Goal: Information Seeking & Learning: Understand process/instructions

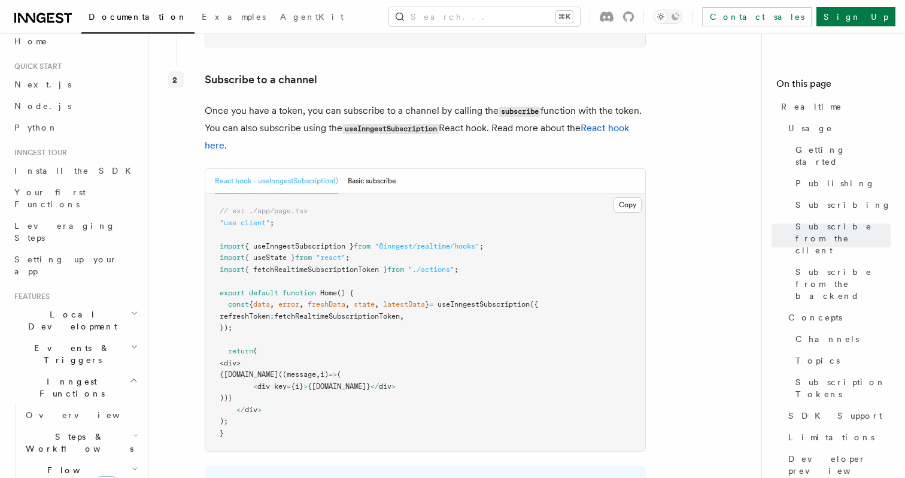
scroll to position [4083, 0]
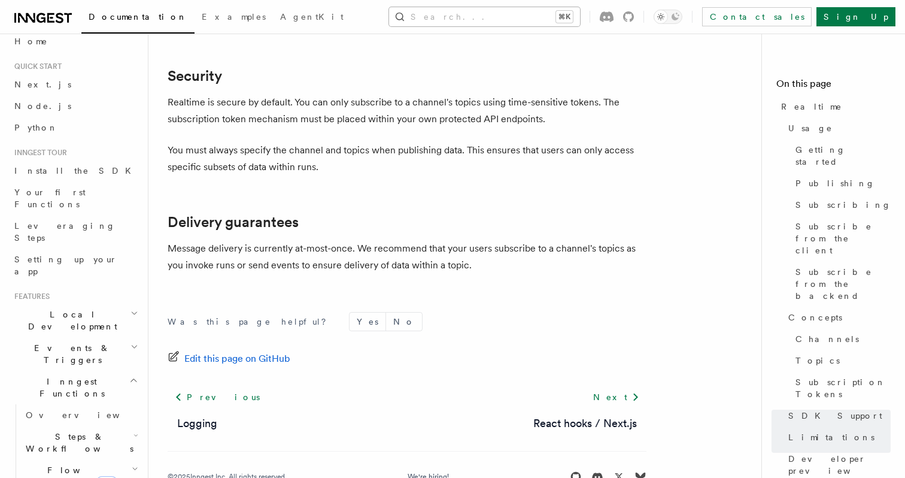
click at [466, 14] on button "Search... ⌘K" at bounding box center [484, 16] width 191 height 19
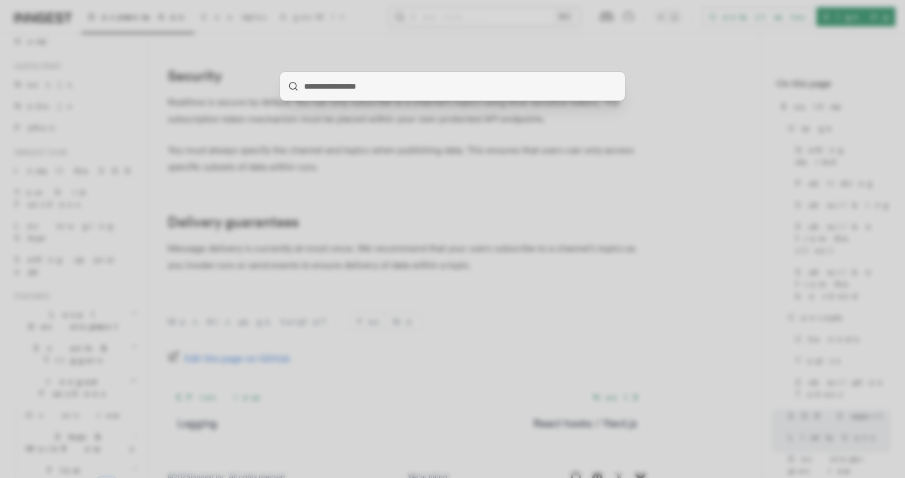
type input "**********"
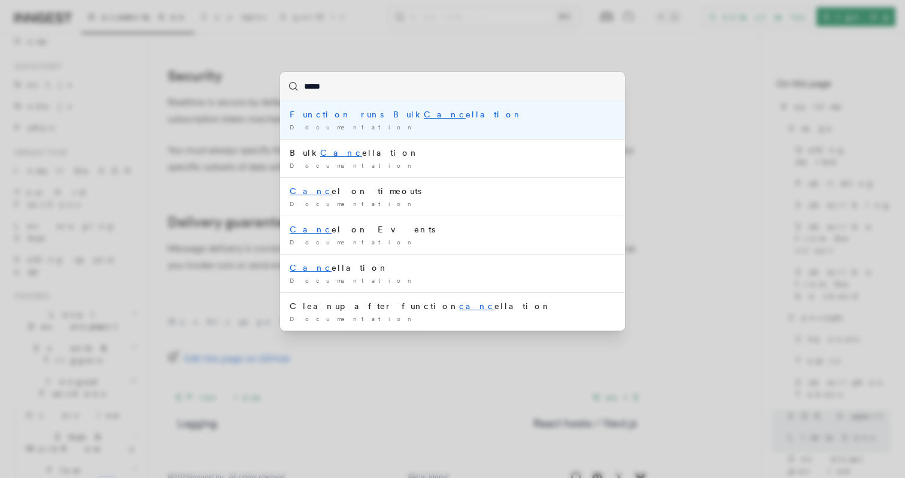
type input "******"
click at [349, 113] on div "Function runs Bulk Cancel lation" at bounding box center [453, 114] width 326 height 12
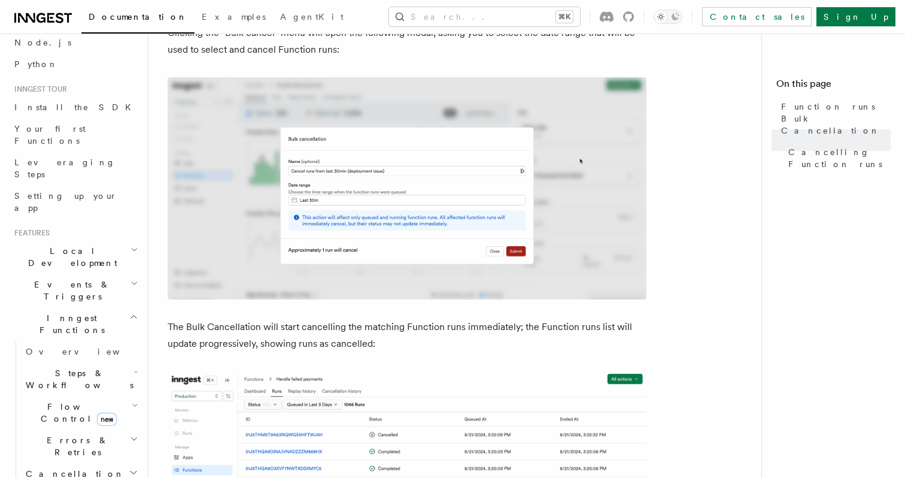
scroll to position [91, 0]
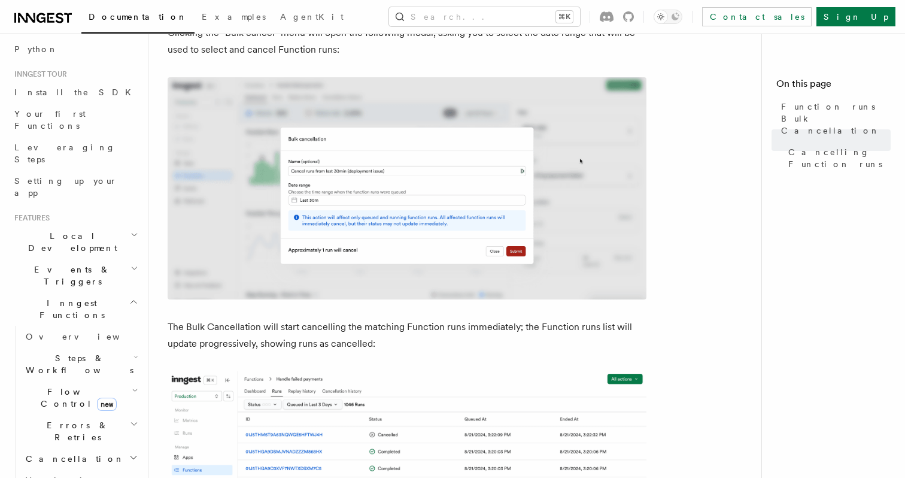
click at [68, 419] on span "Errors & Retries" at bounding box center [75, 431] width 109 height 24
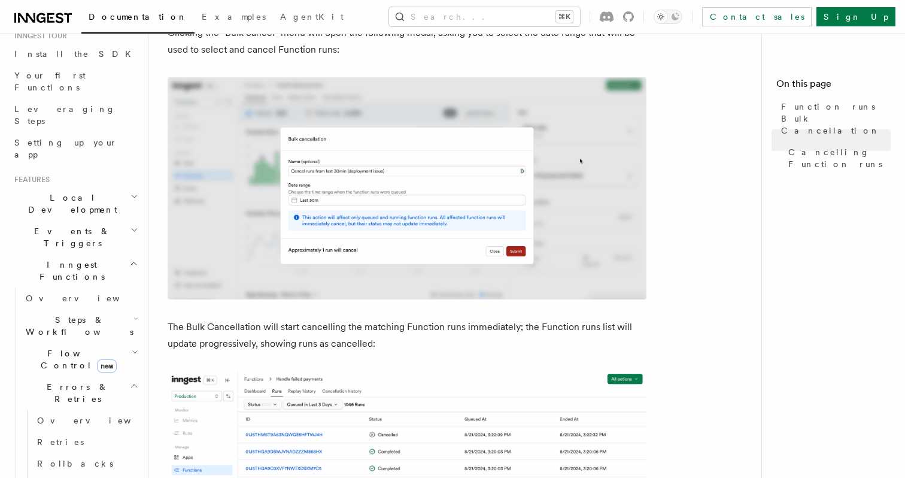
scroll to position [399, 0]
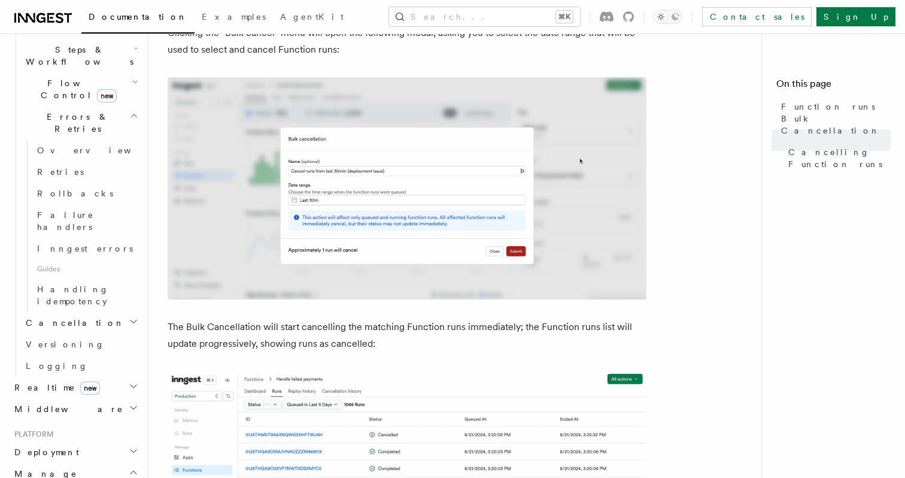
click at [92, 377] on h2 "Realtime new" at bounding box center [75, 388] width 131 height 22
click at [82, 426] on span "React hooks / Next.js" at bounding box center [79, 437] width 106 height 22
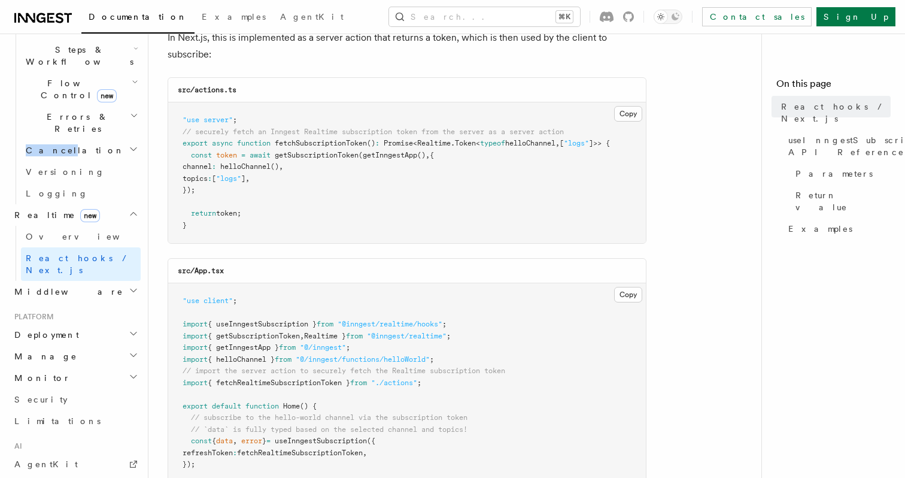
scroll to position [162, 0]
click at [409, 157] on span "getInngestApp" at bounding box center [390, 154] width 54 height 8
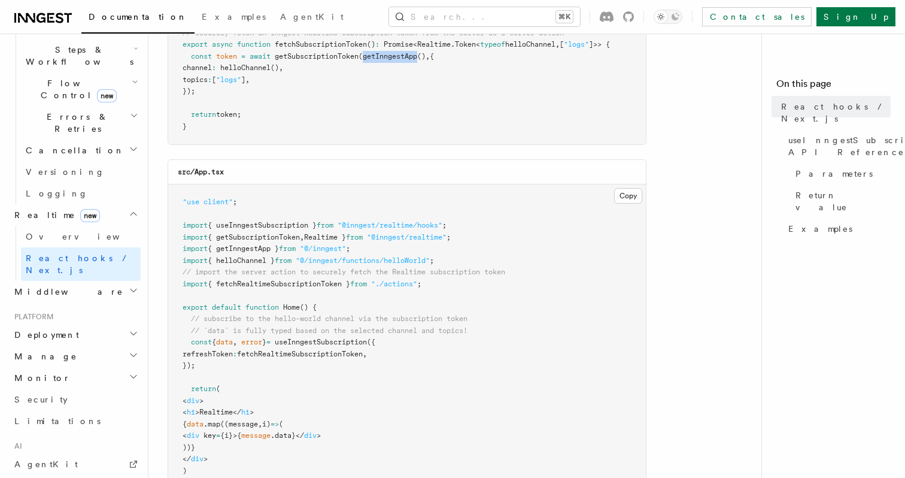
scroll to position [262, 0]
copy span "getInngestApp"
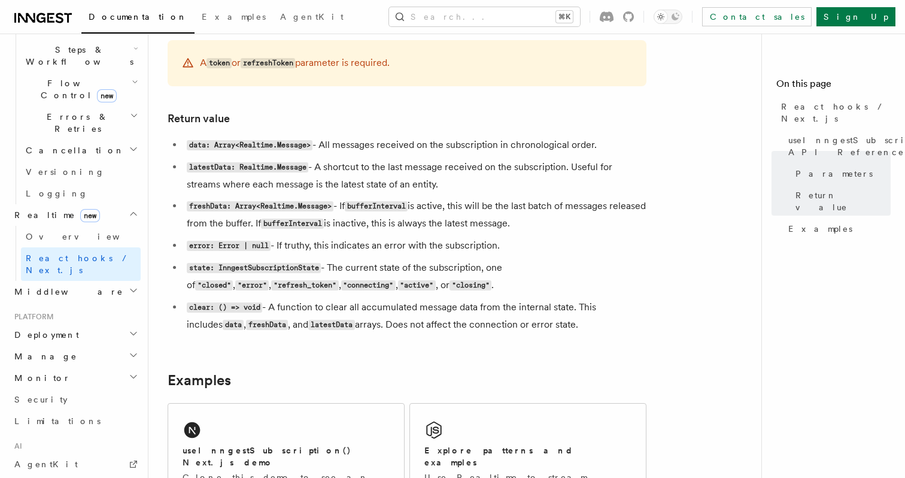
scroll to position [955, 0]
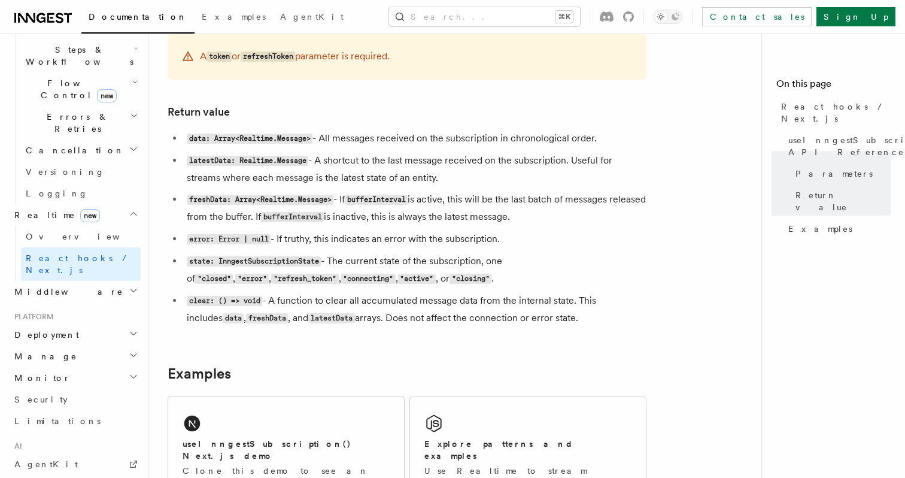
click at [205, 306] on code "clear: () => void" at bounding box center [224, 301] width 75 height 10
copy code "clear"
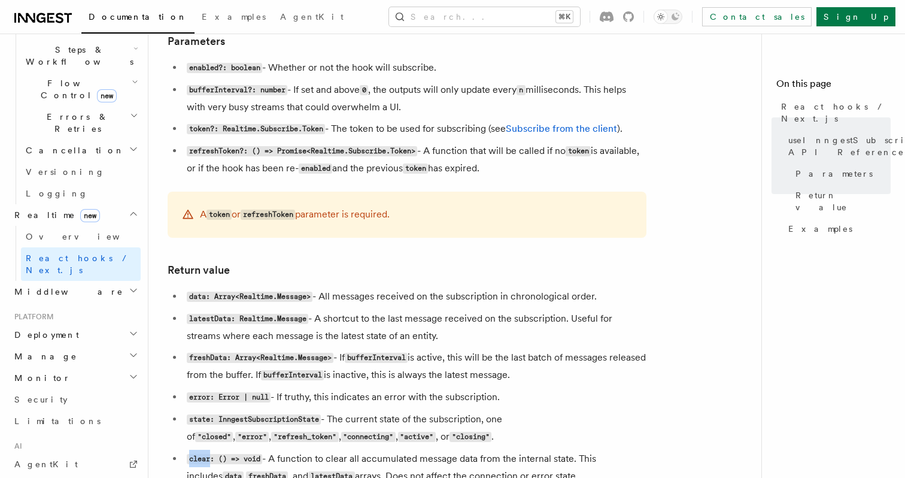
scroll to position [805, 0]
